Goal: Find specific page/section: Find specific page/section

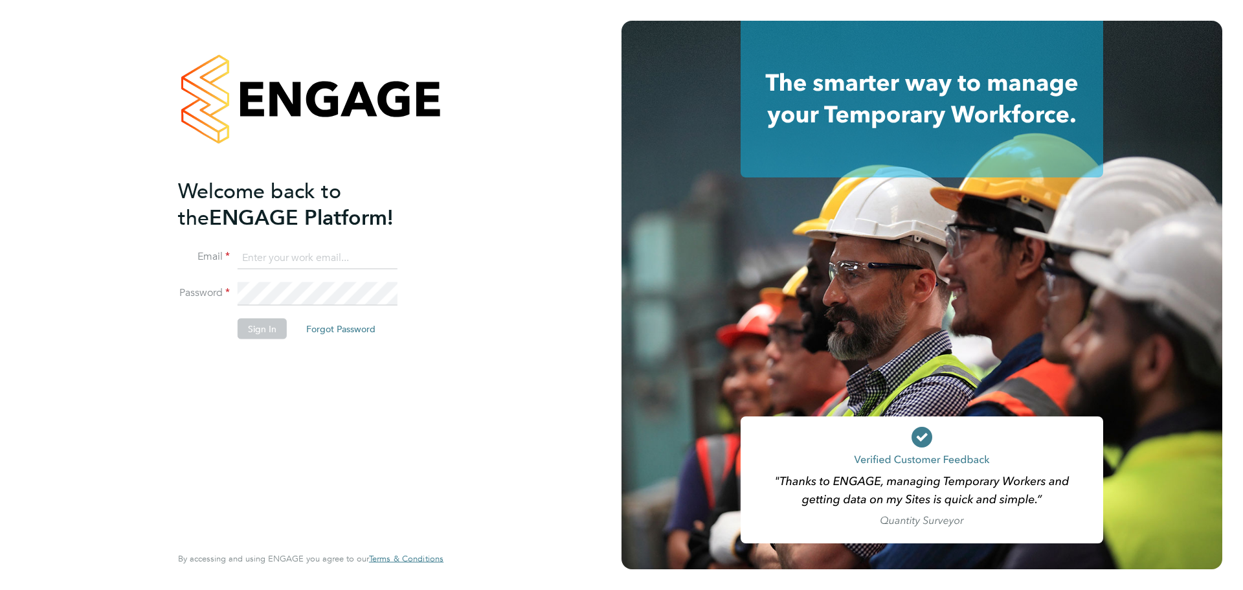
click at [303, 263] on input at bounding box center [318, 257] width 160 height 23
type input "tom.green@vistry.co.uk"
click at [275, 323] on button "Sign In" at bounding box center [262, 328] width 49 height 21
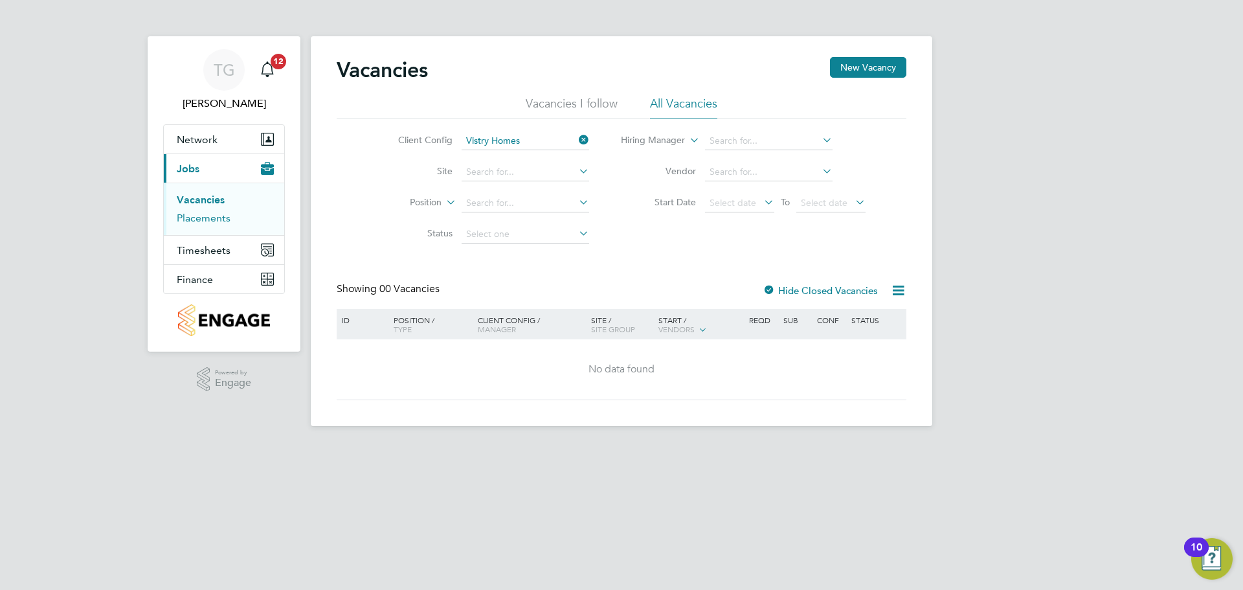
click at [219, 220] on link "Placements" at bounding box center [204, 218] width 54 height 12
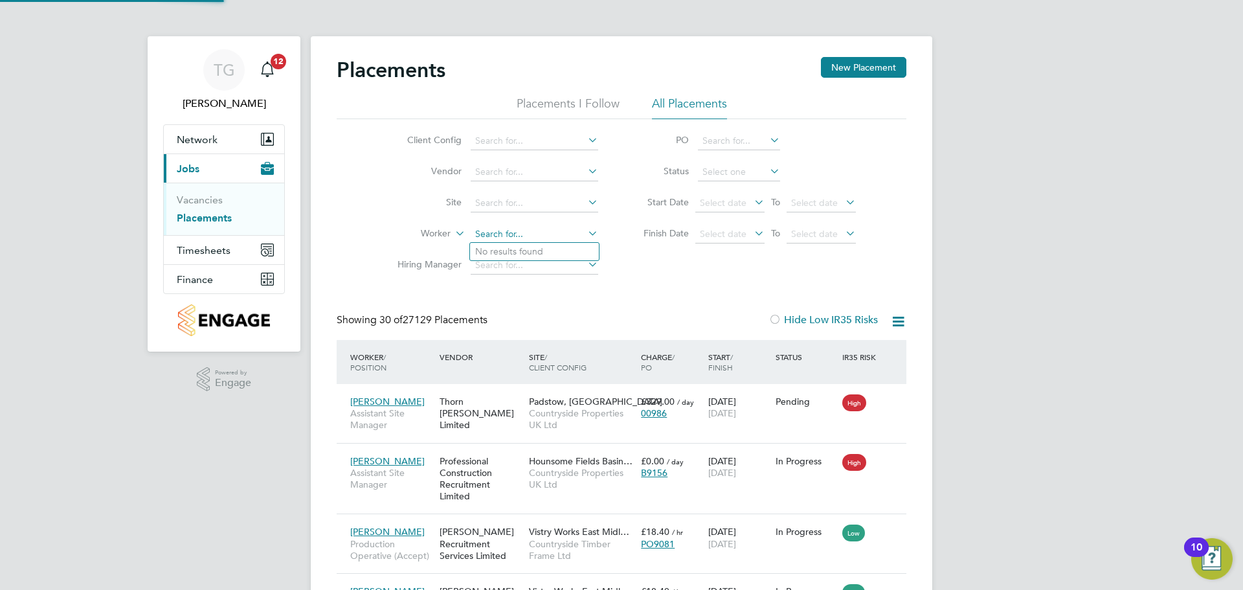
click at [496, 230] on input at bounding box center [535, 234] width 128 height 18
click at [553, 252] on b "Hawk" at bounding box center [565, 251] width 24 height 11
type input "[PERSON_NAME]"
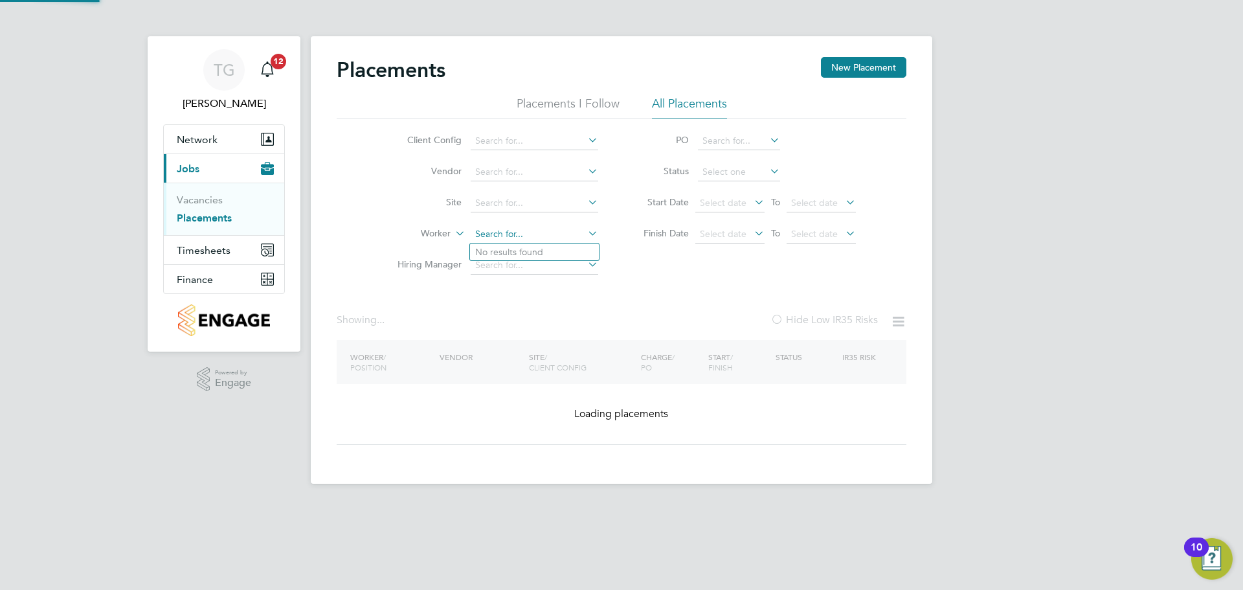
click at [541, 226] on input at bounding box center [535, 234] width 128 height 18
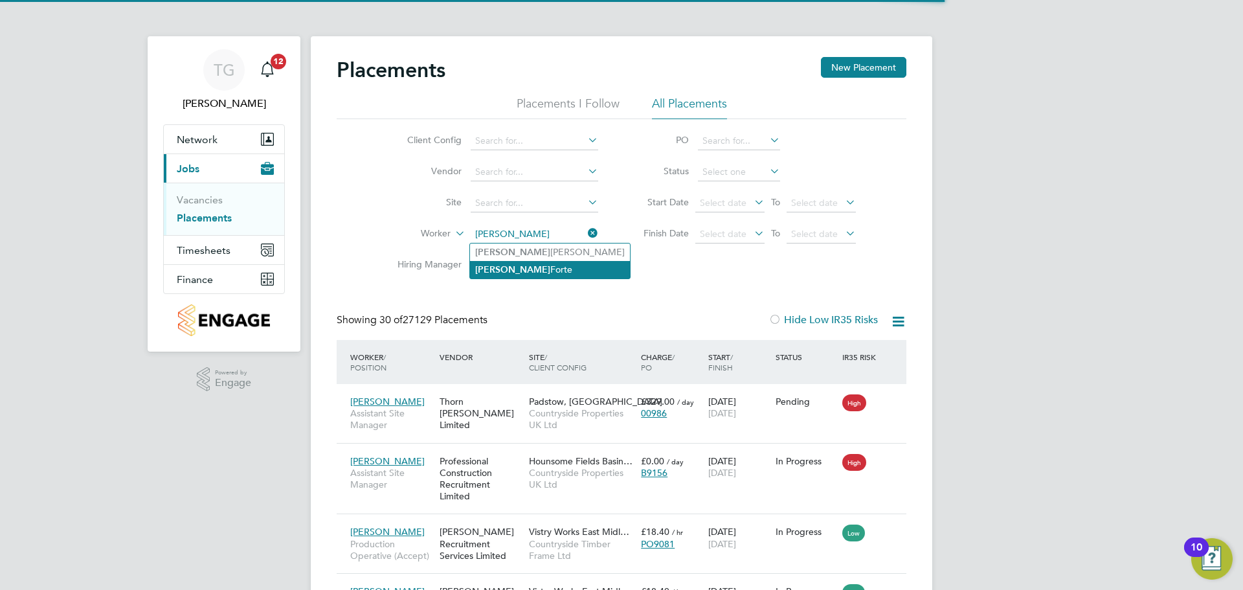
click at [527, 261] on li "[PERSON_NAME]" at bounding box center [550, 269] width 160 height 17
type input "[PERSON_NAME]"
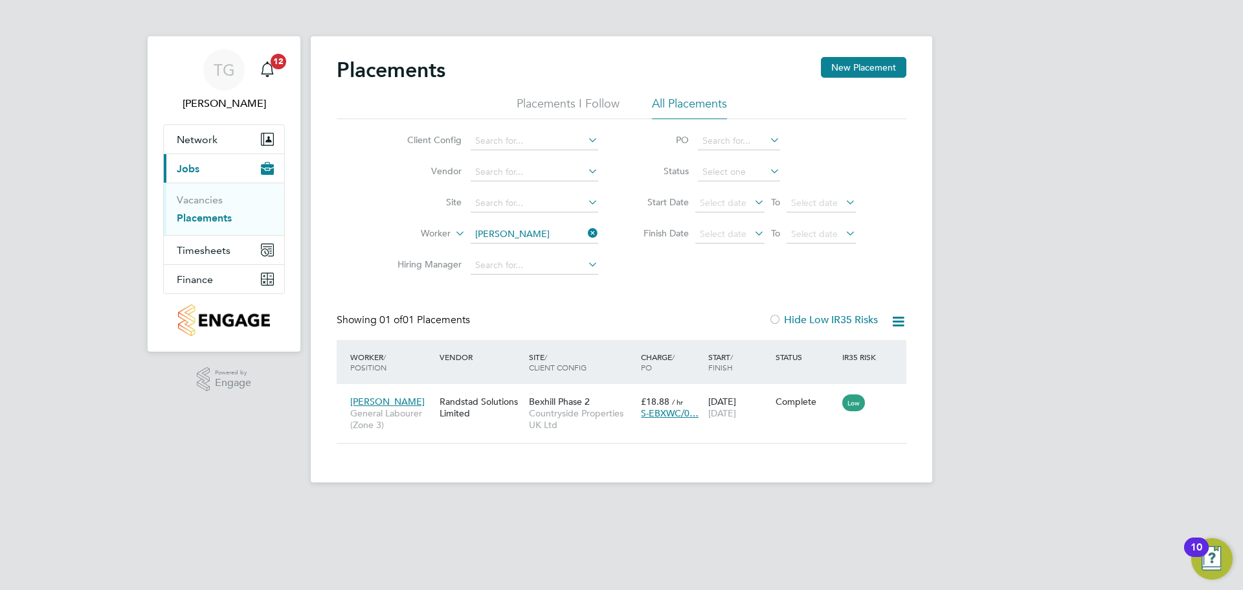
click at [585, 235] on icon at bounding box center [585, 233] width 0 height 18
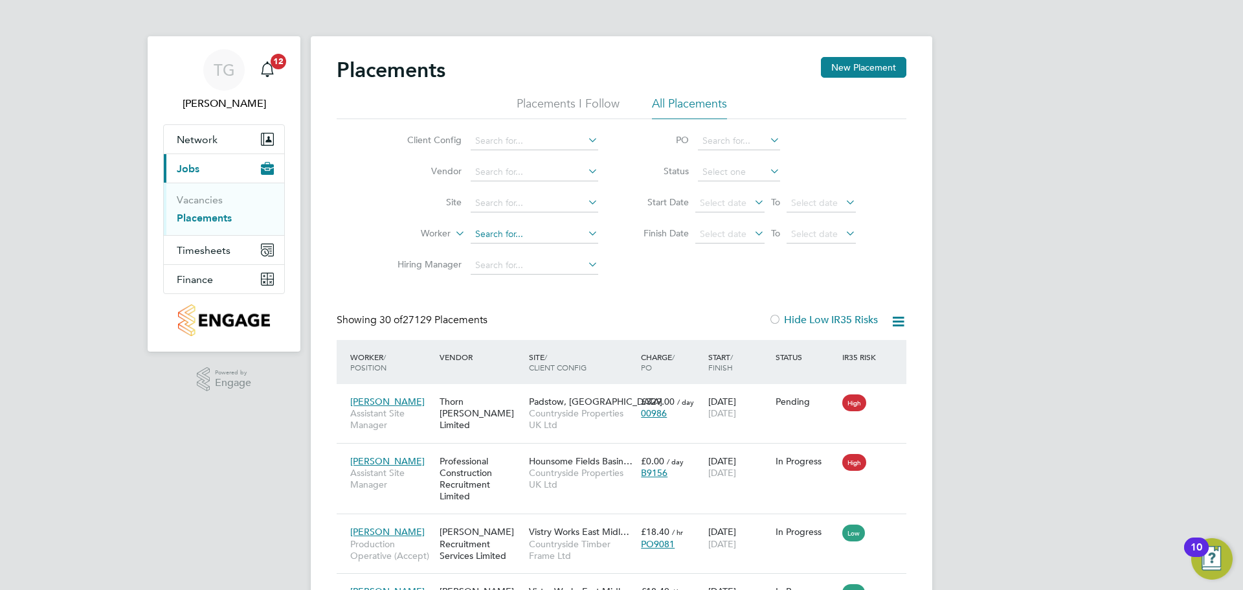
click at [507, 235] on input at bounding box center [535, 234] width 128 height 18
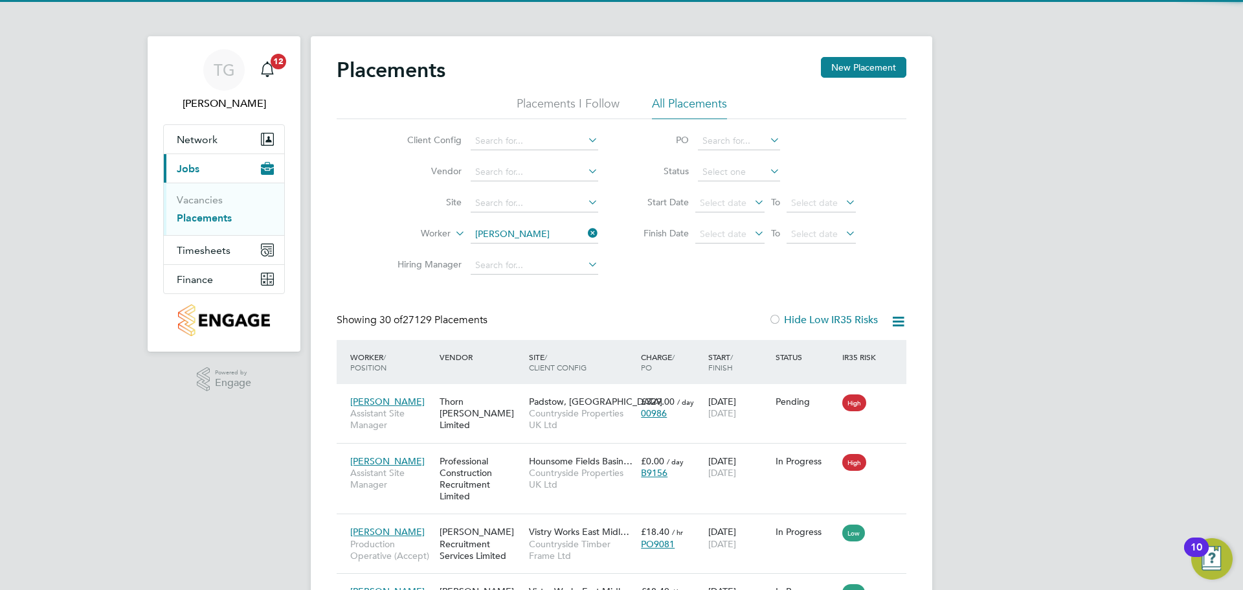
click at [537, 249] on li "[PERSON_NAME]" at bounding box center [551, 251] width 163 height 17
type input "[PERSON_NAME]"
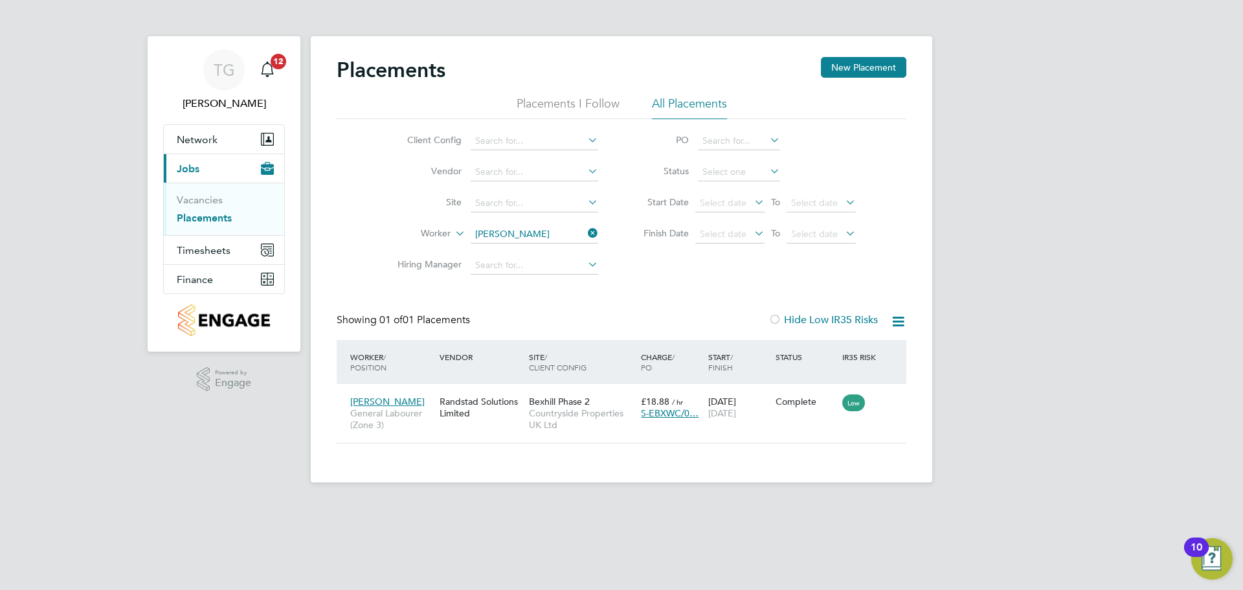
scroll to position [12, 61]
click at [452, 408] on div "Randstad Solutions Limited" at bounding box center [480, 407] width 89 height 36
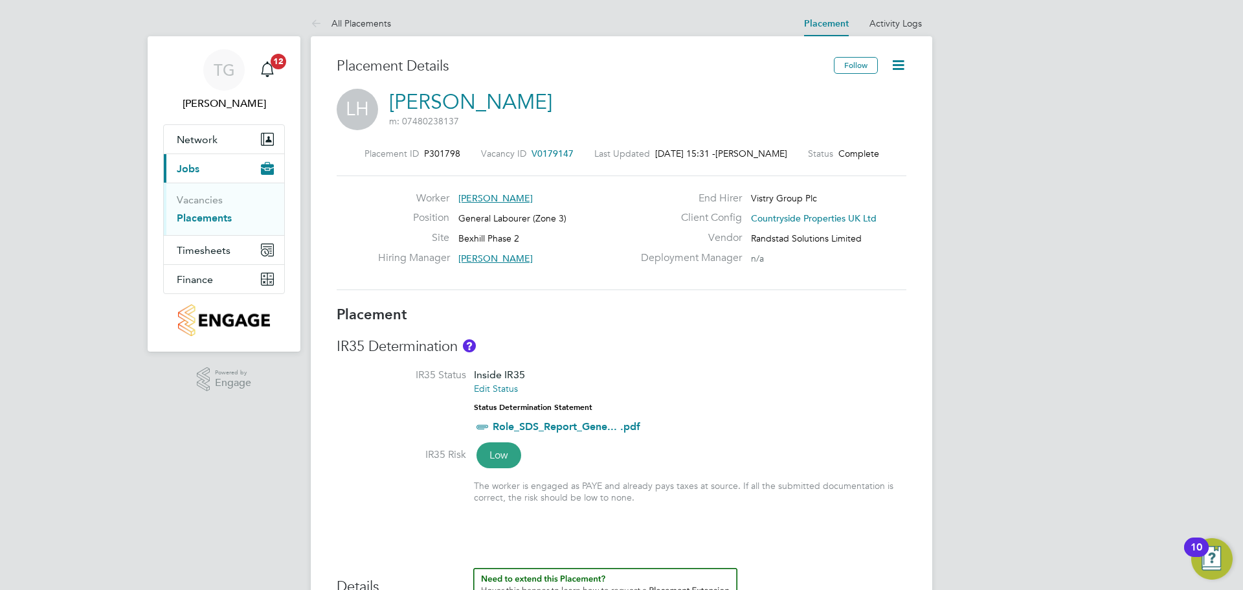
click at [488, 255] on span "Kevin Shannon" at bounding box center [495, 258] width 74 height 12
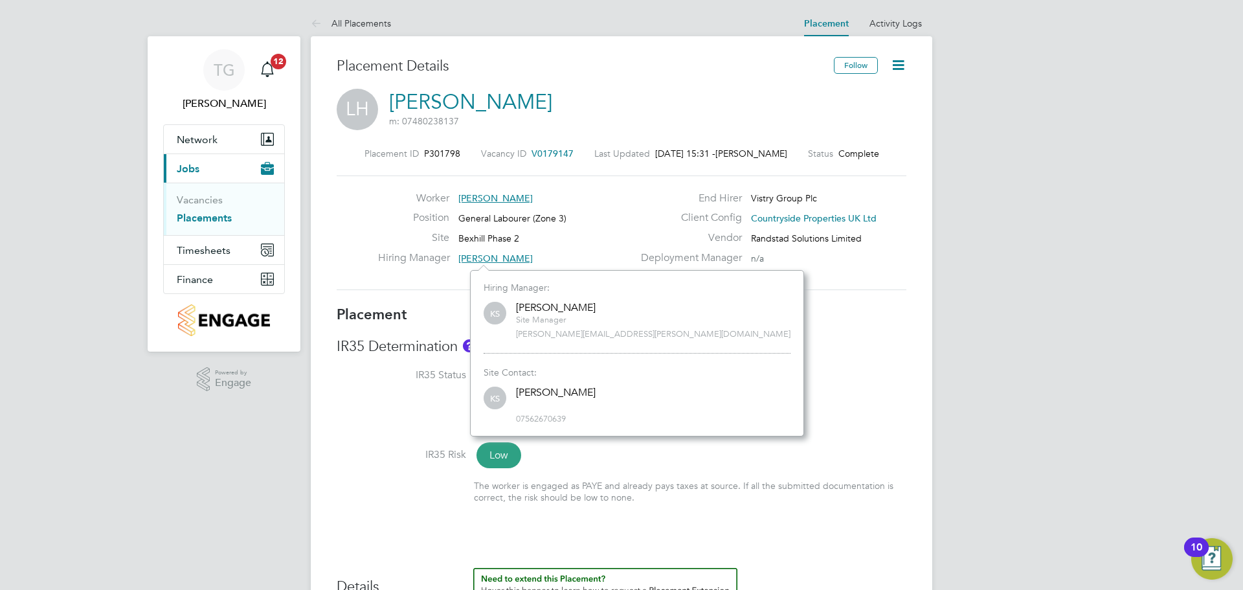
click at [588, 254] on div "Hiring Manager Kevin Shannon" at bounding box center [505, 261] width 255 height 20
